Goal: Transaction & Acquisition: Download file/media

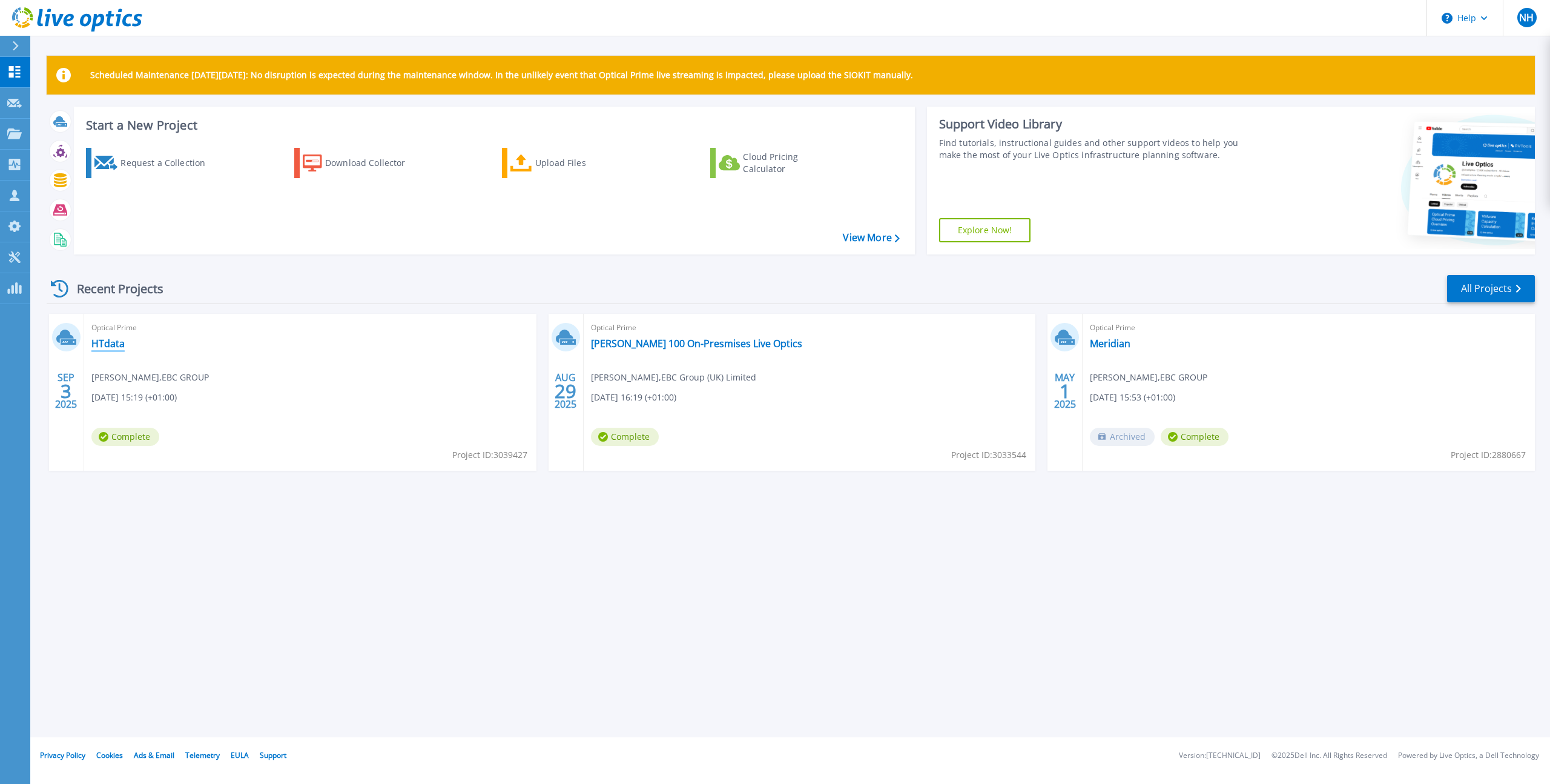
click at [114, 347] on link "HTdata" at bounding box center [108, 343] width 34 height 13
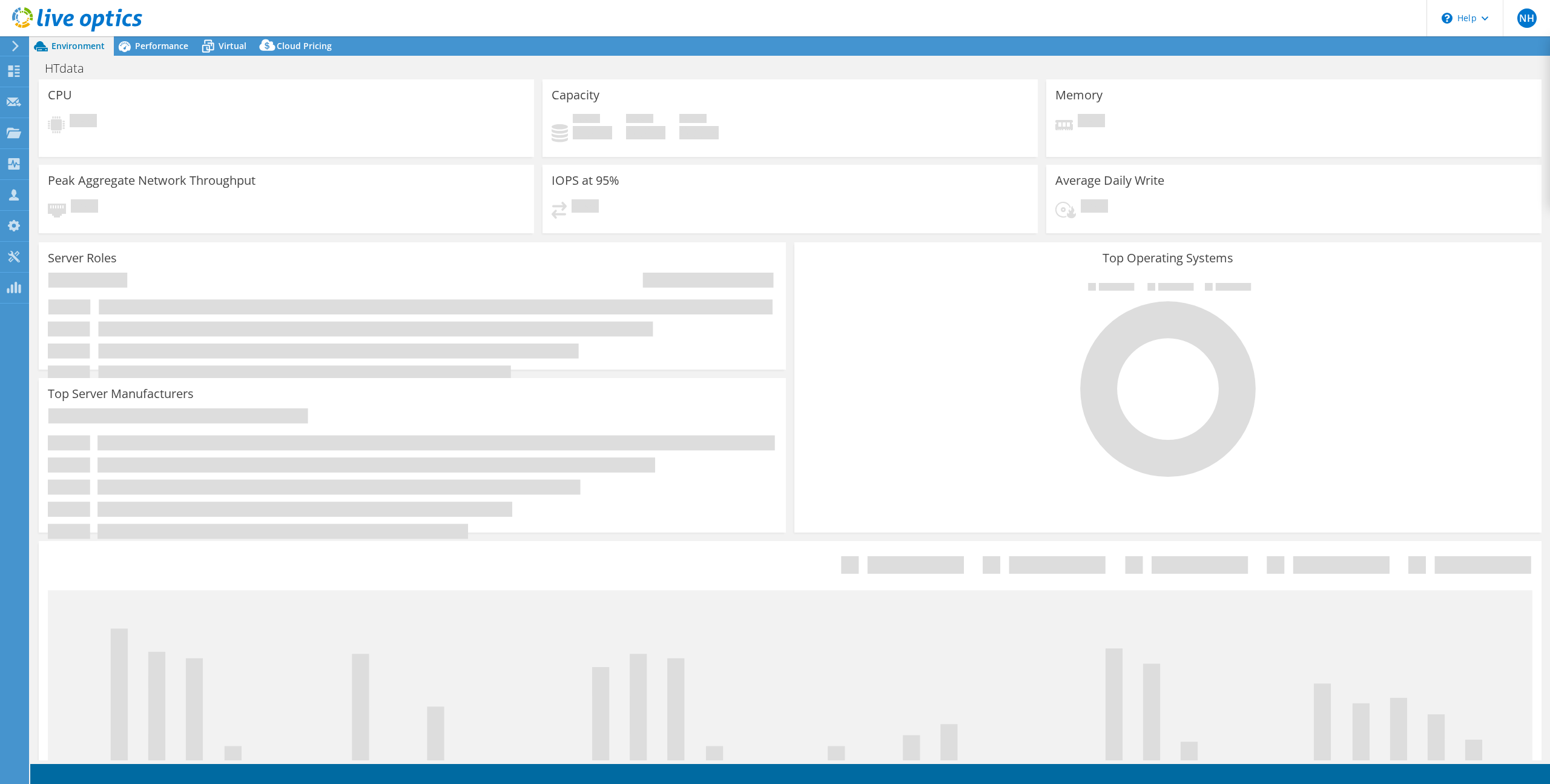
select select "USD"
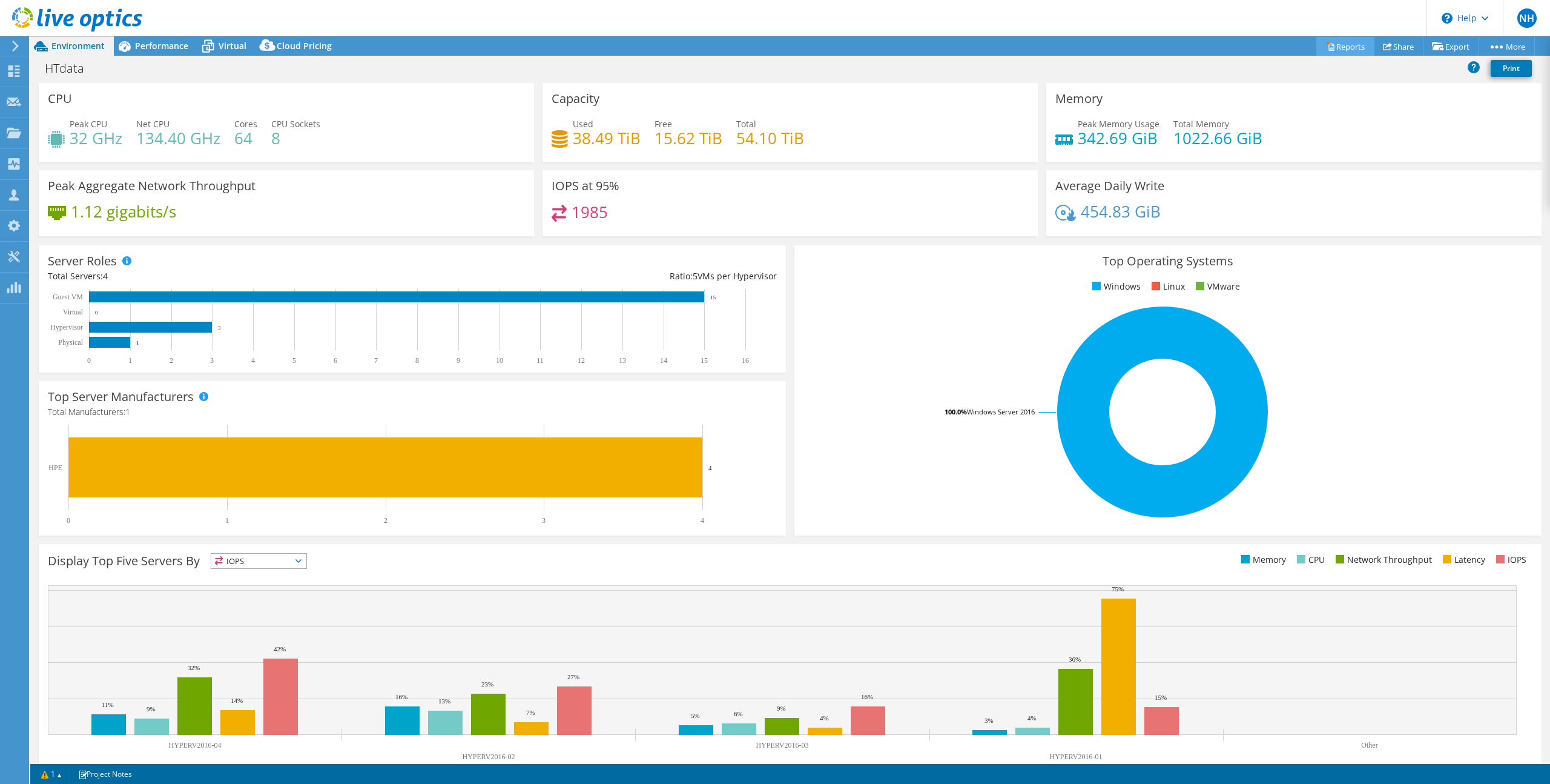
click at [1328, 48] on link "Reports" at bounding box center [1346, 45] width 58 height 18
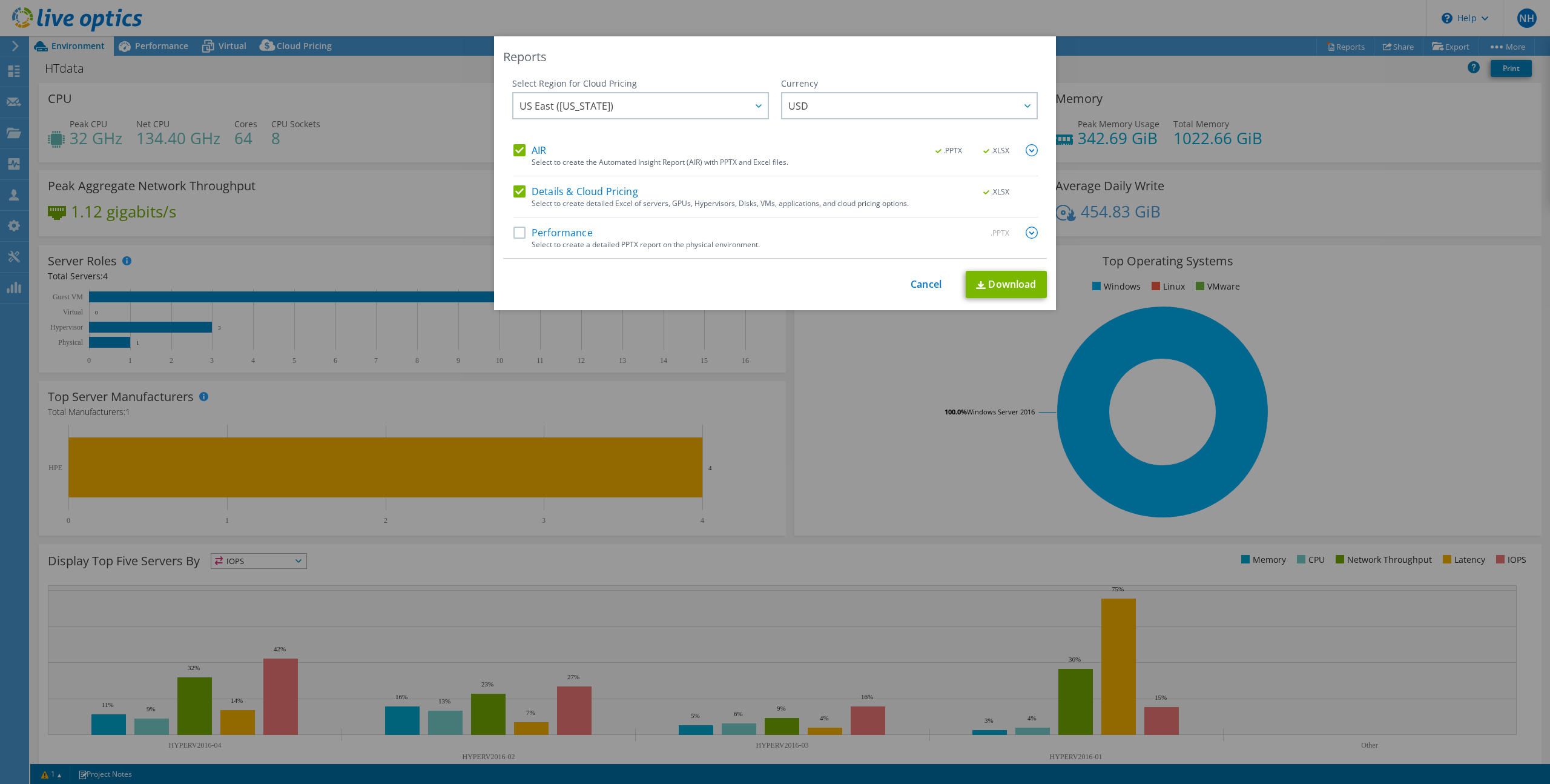
click at [519, 236] on label "Performance" at bounding box center [553, 232] width 79 height 13
click at [0, 0] on input "Performance" at bounding box center [0, 0] width 0 height 0
click at [749, 108] on div at bounding box center [758, 106] width 19 height 25
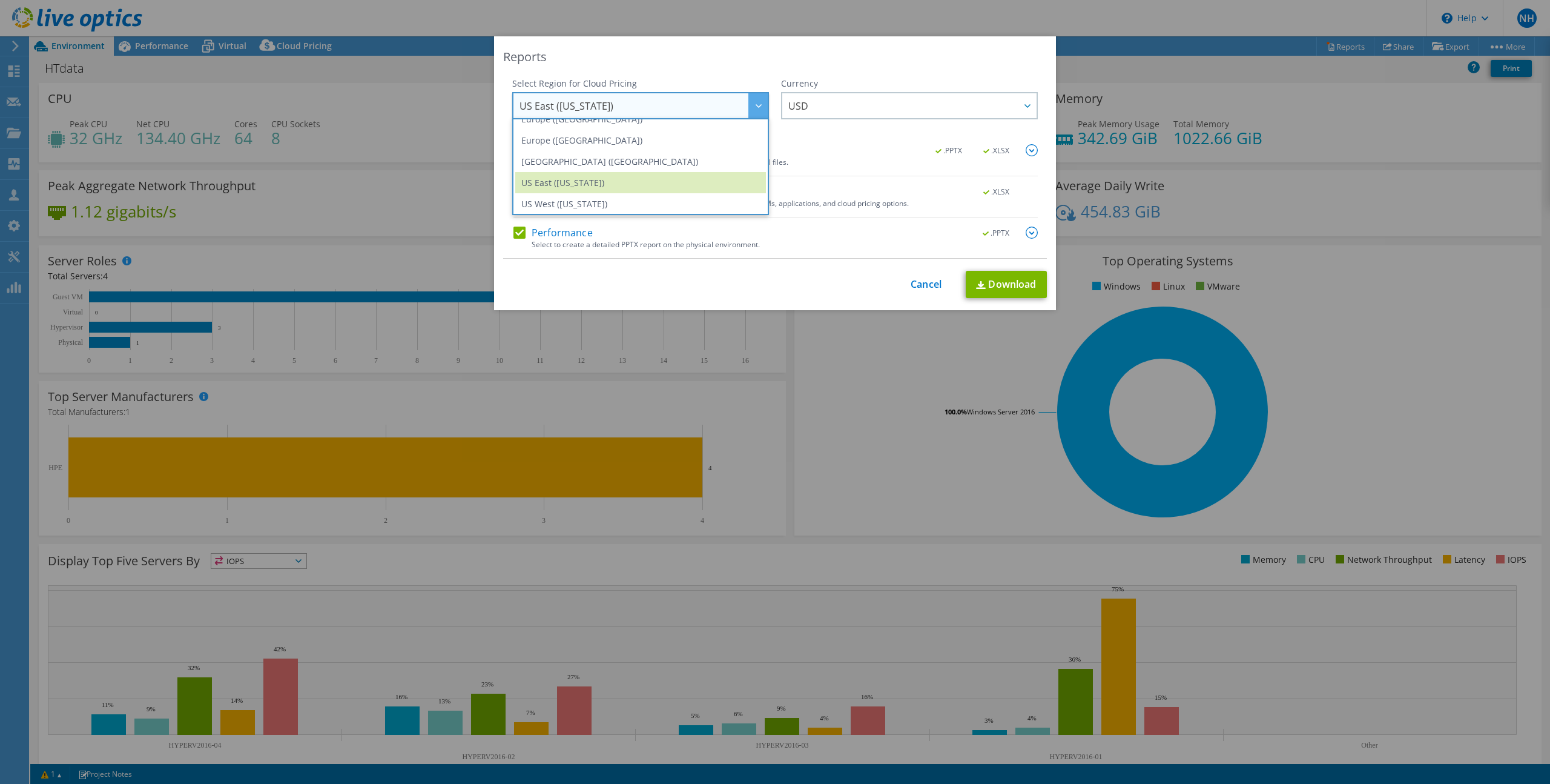
scroll to position [152, 0]
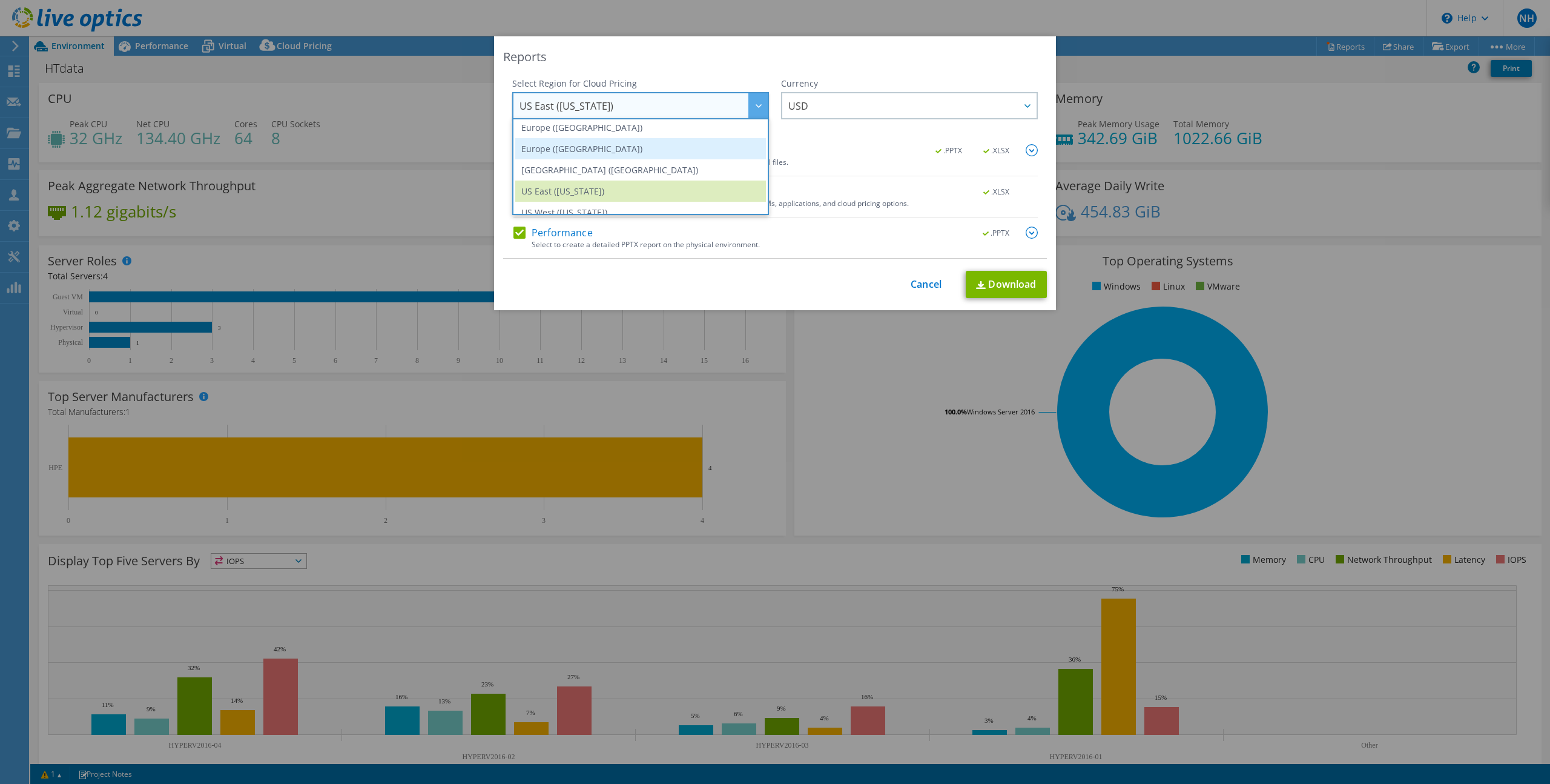
click at [593, 155] on li "Europe (London)" at bounding box center [641, 148] width 250 height 21
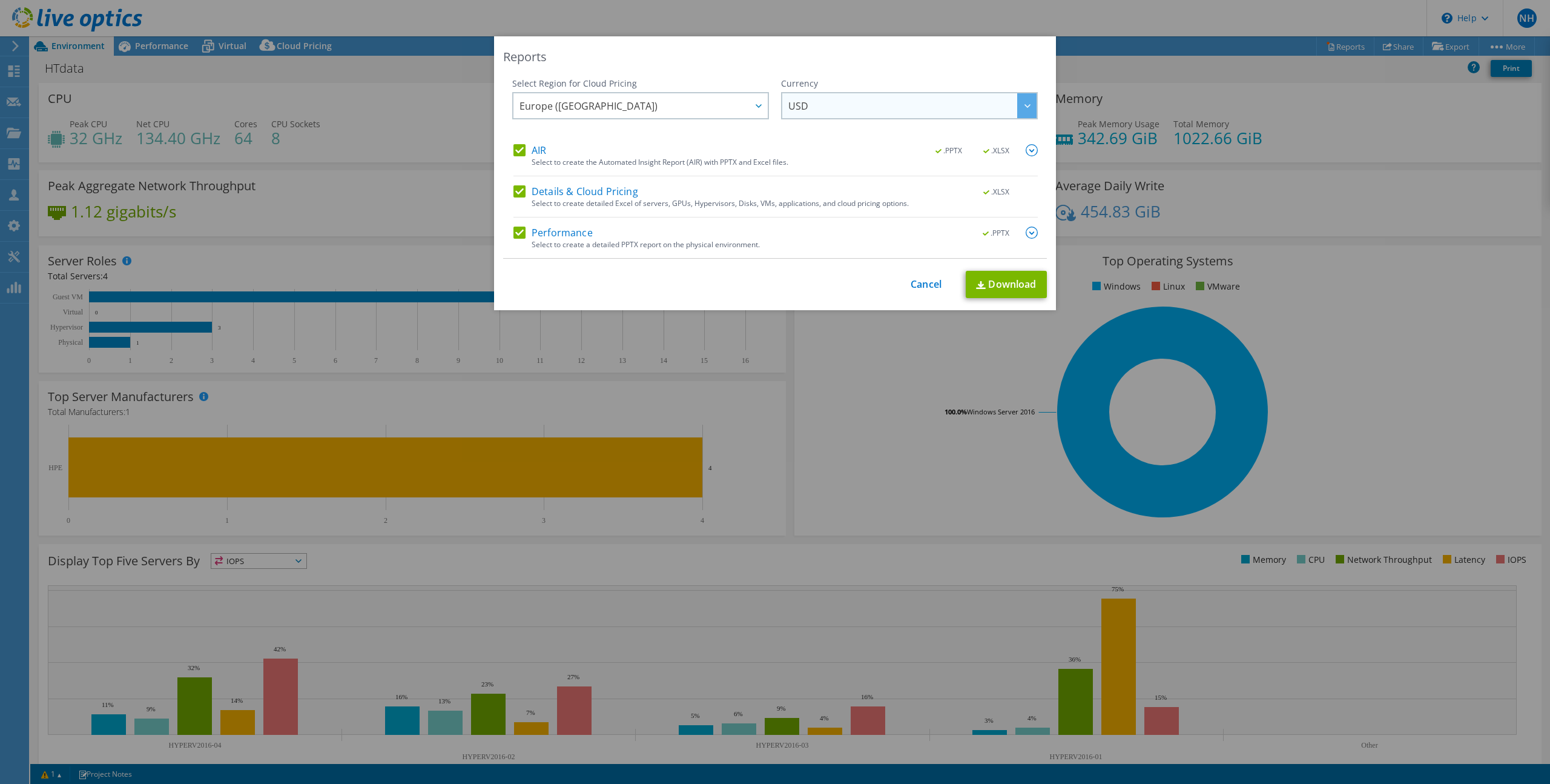
click at [914, 106] on span "USD" at bounding box center [913, 106] width 249 height 25
click at [808, 200] on li "GBP" at bounding box center [909, 201] width 250 height 21
click at [1006, 283] on link "Download" at bounding box center [1007, 284] width 81 height 27
